Goal: Transaction & Acquisition: Purchase product/service

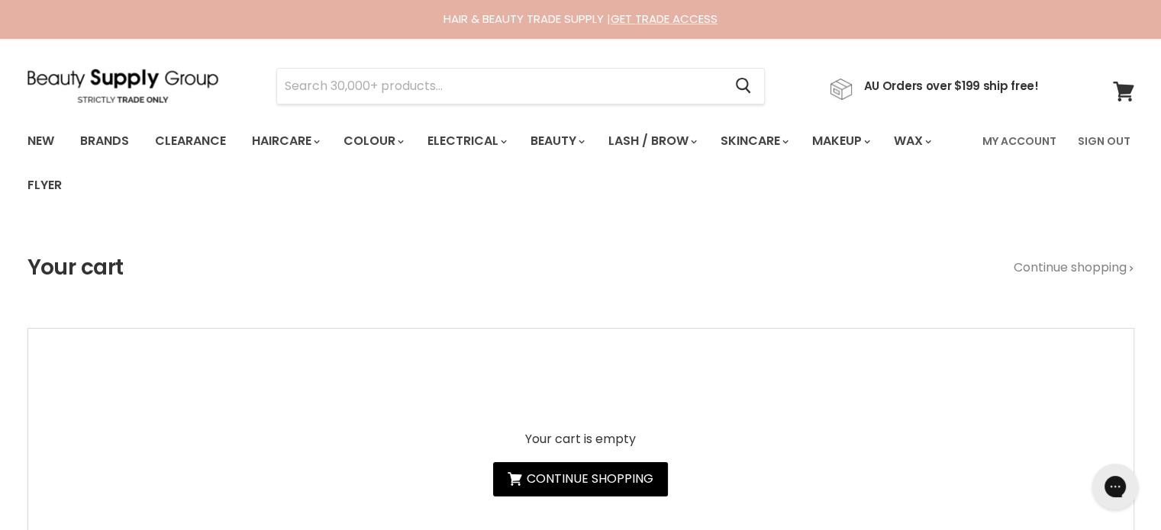
type input "MilkShake Colour Care Maintainer"
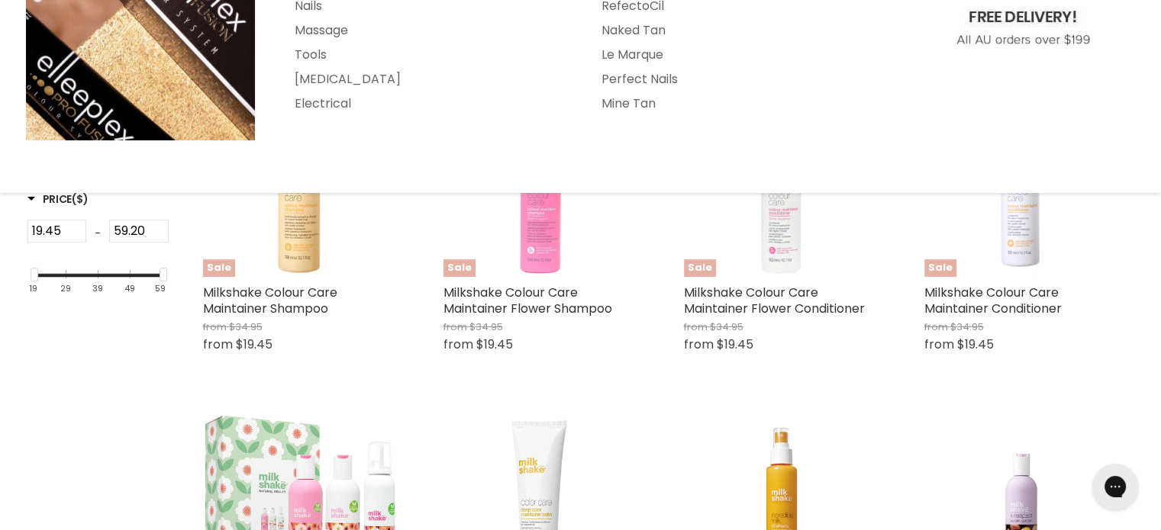
scroll to position [382, 0]
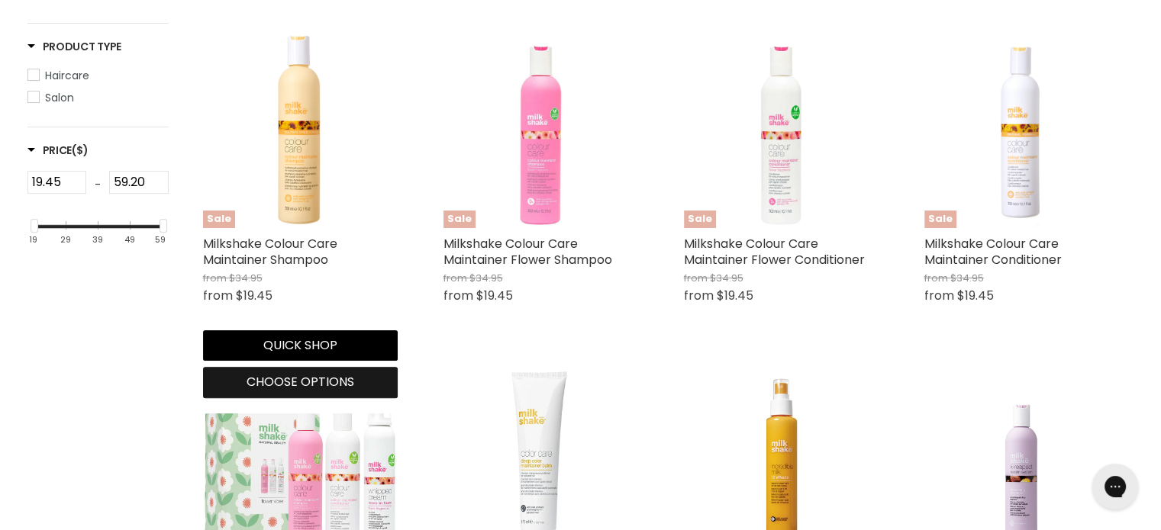
click at [324, 381] on span "Choose options" at bounding box center [301, 382] width 108 height 18
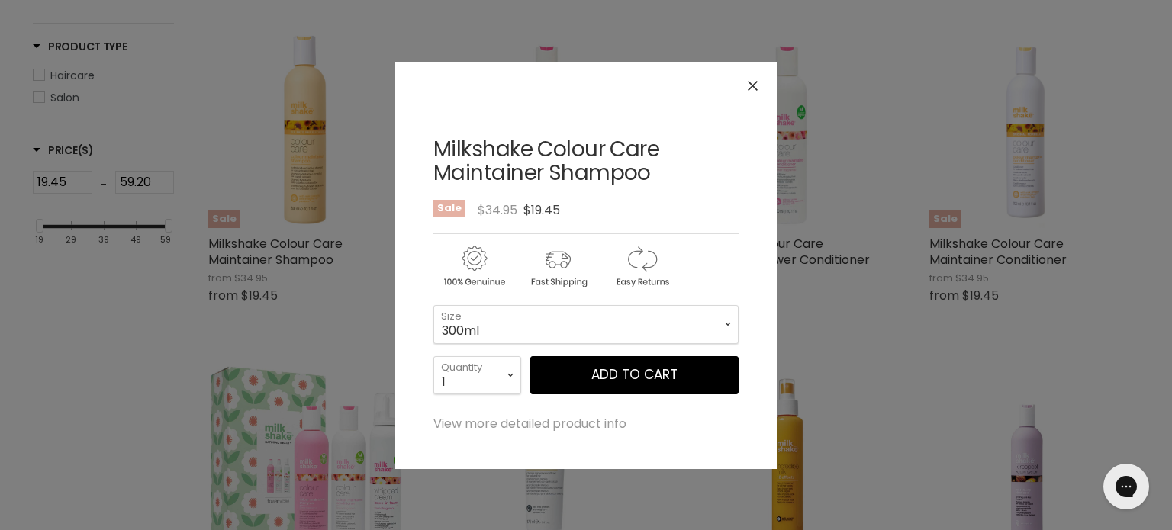
click at [757, 82] on icon "Close" at bounding box center [753, 86] width 10 height 10
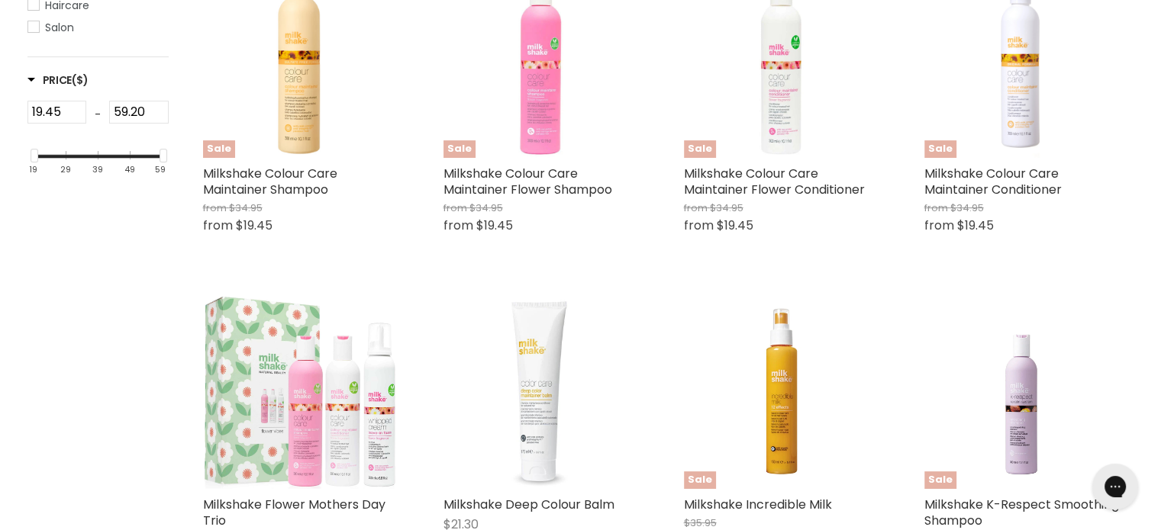
scroll to position [458, 0]
